Goal: Transaction & Acquisition: Purchase product/service

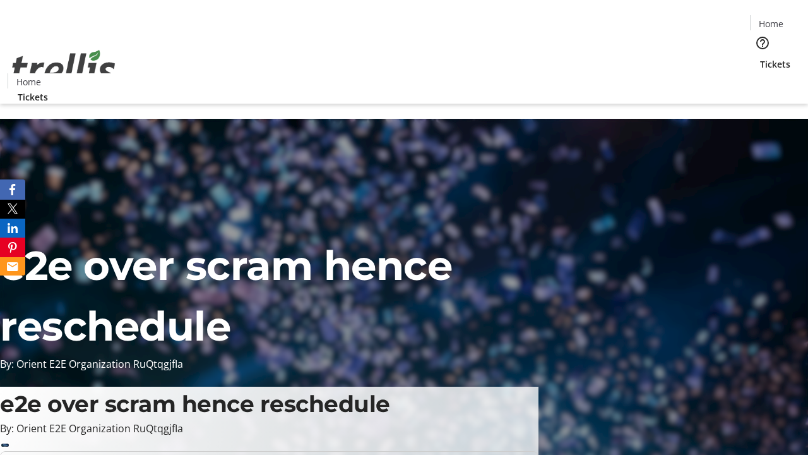
click at [760, 57] on span "Tickets" at bounding box center [775, 63] width 30 height 13
